Goal: Use online tool/utility

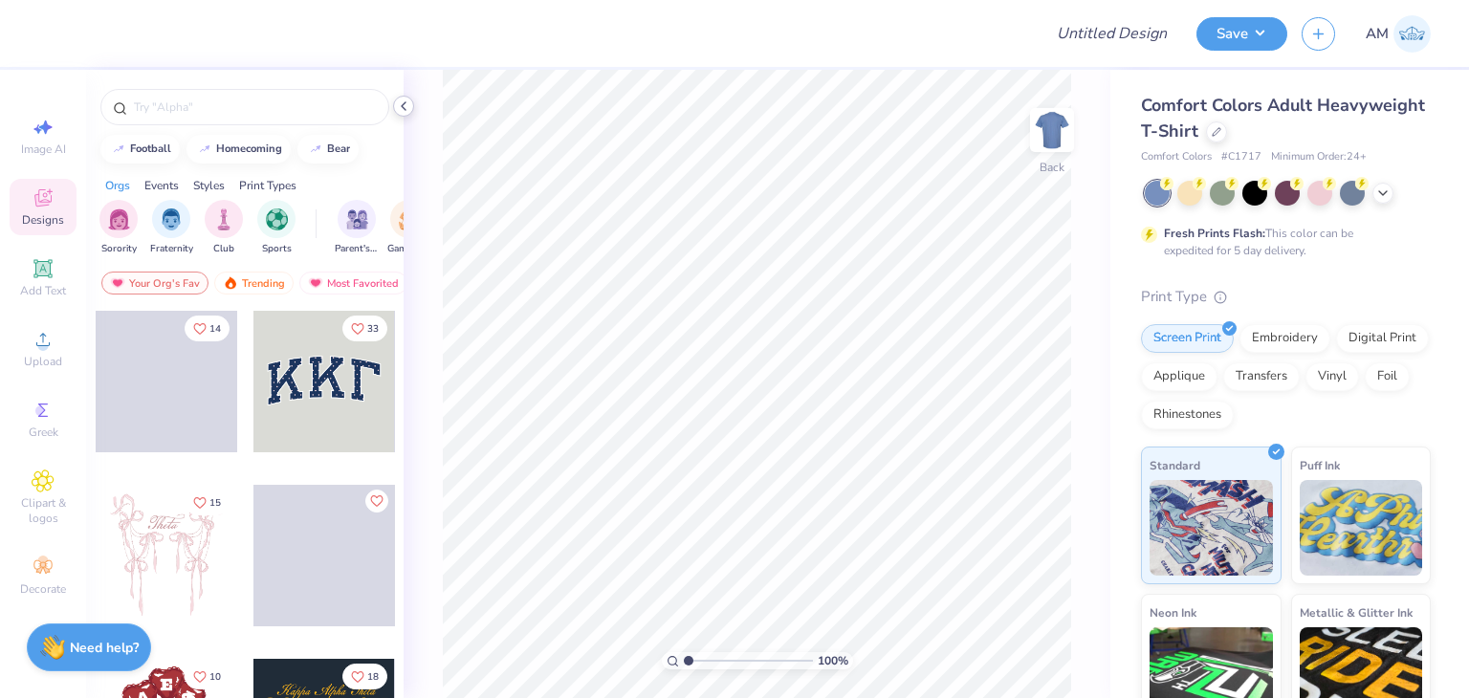
click at [406, 111] on icon at bounding box center [403, 106] width 15 height 15
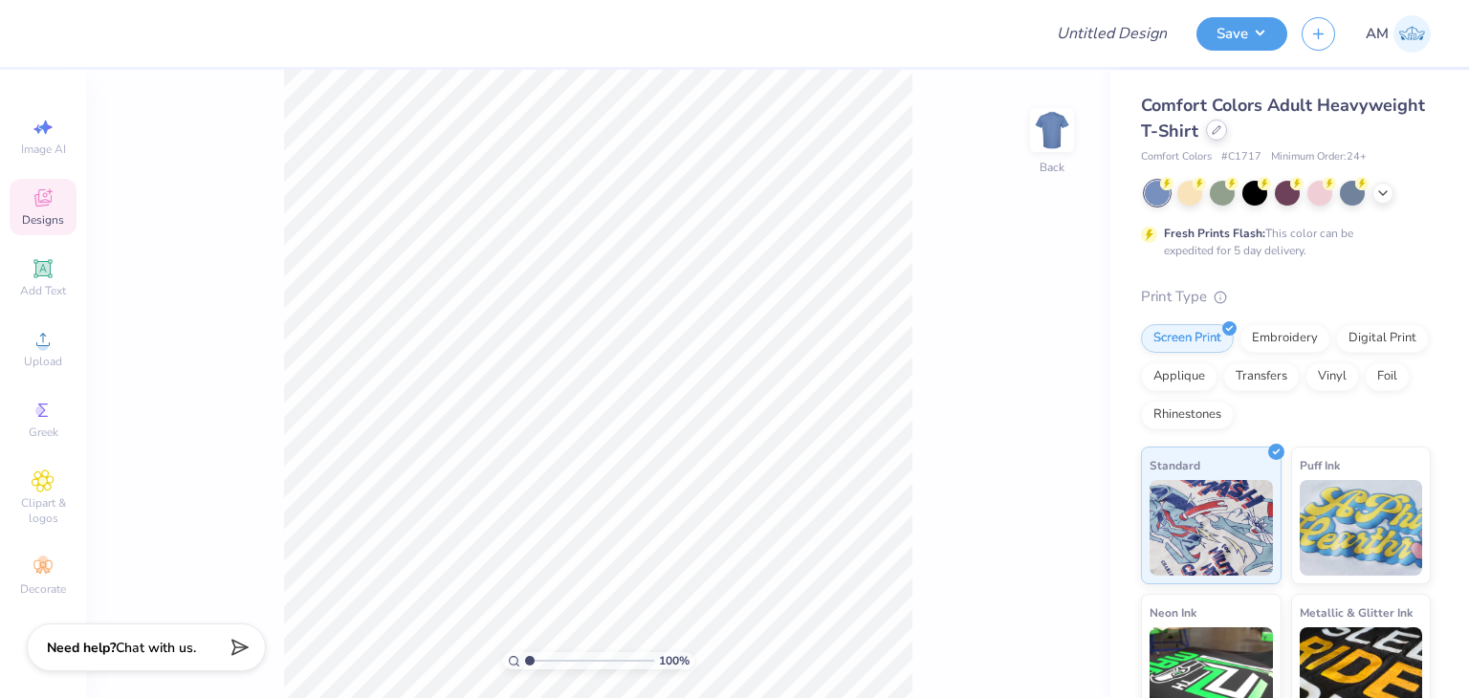
click at [1221, 130] on icon at bounding box center [1217, 130] width 10 height 10
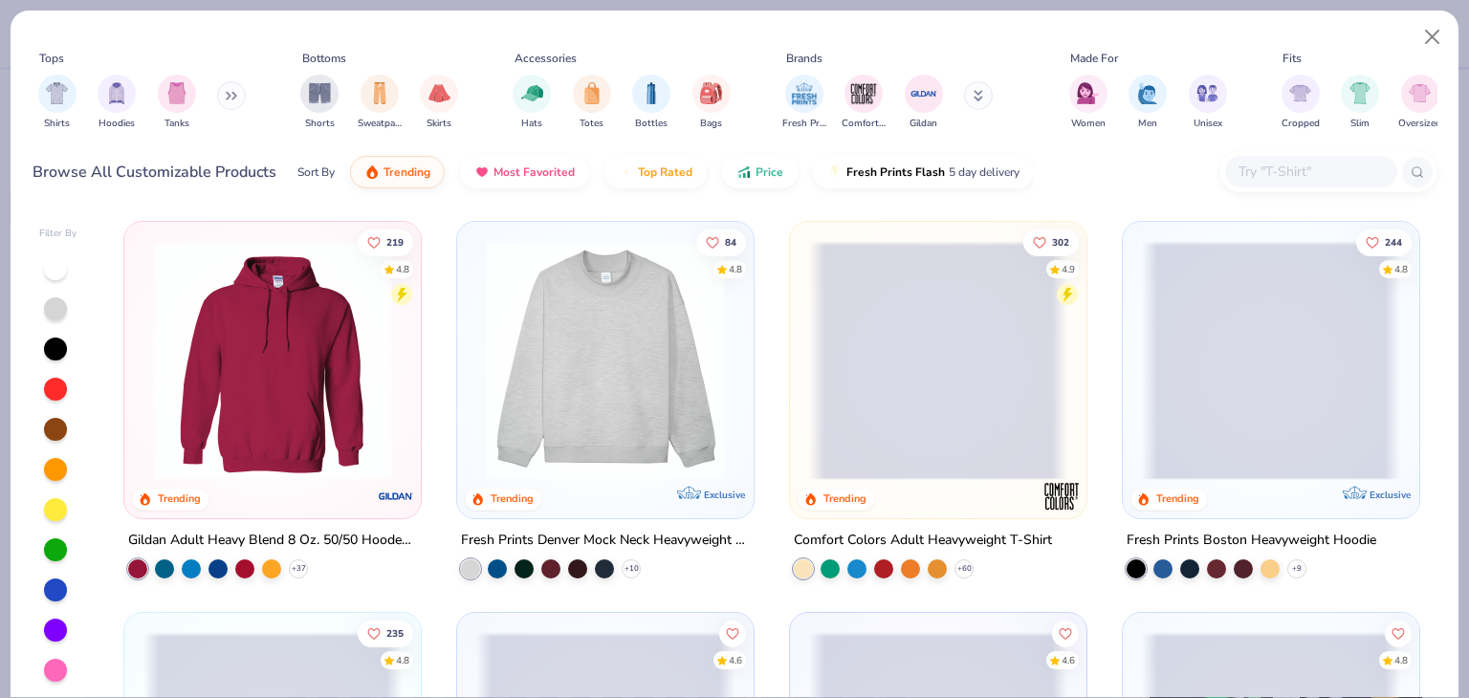
click at [590, 379] on img at bounding box center [605, 360] width 258 height 239
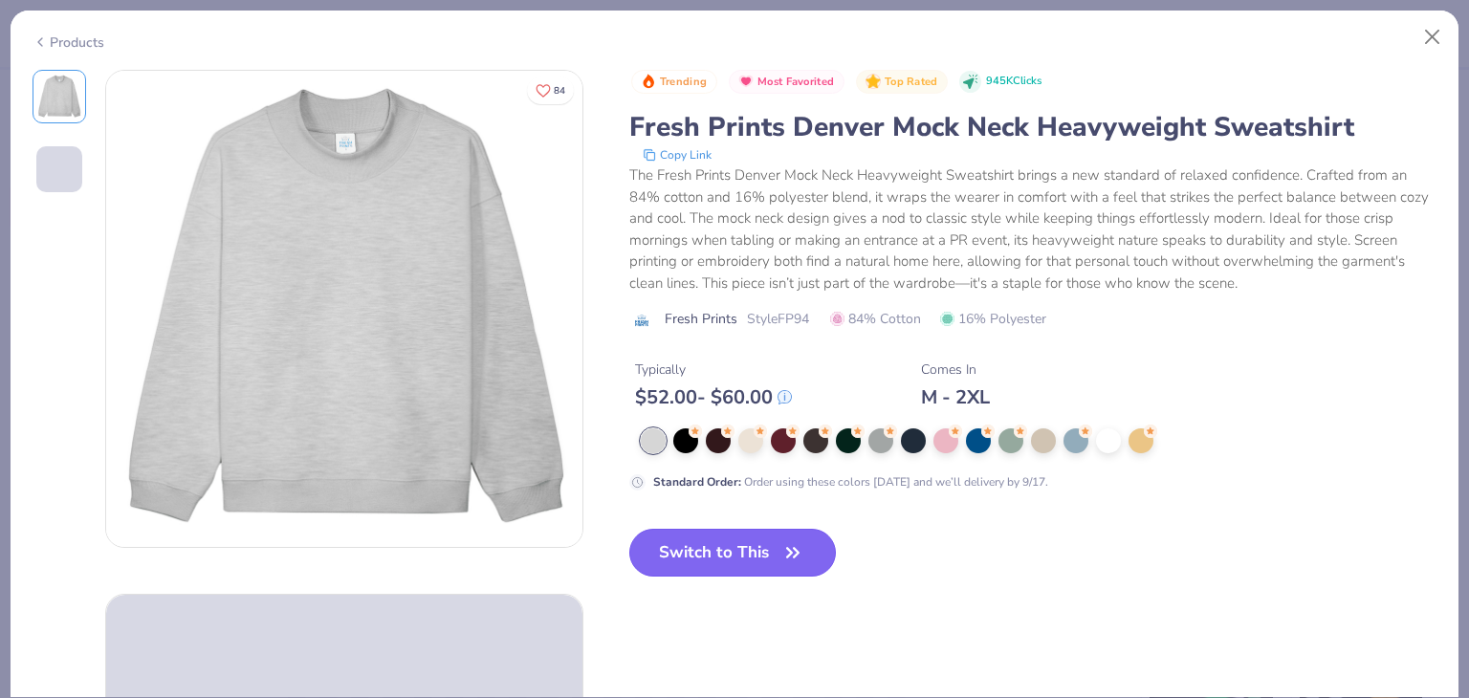
click at [808, 548] on button "Switch to This" at bounding box center [733, 553] width 208 height 48
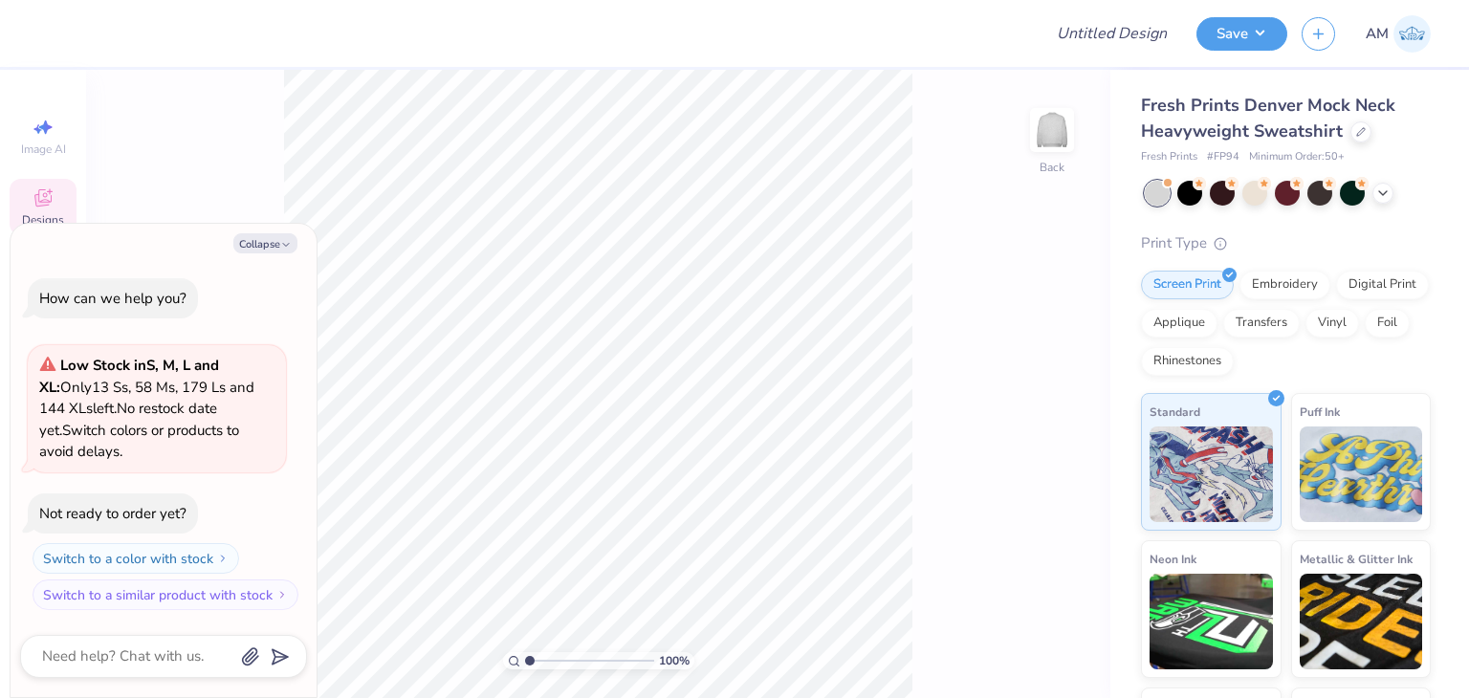
type textarea "x"
